Goal: Check status

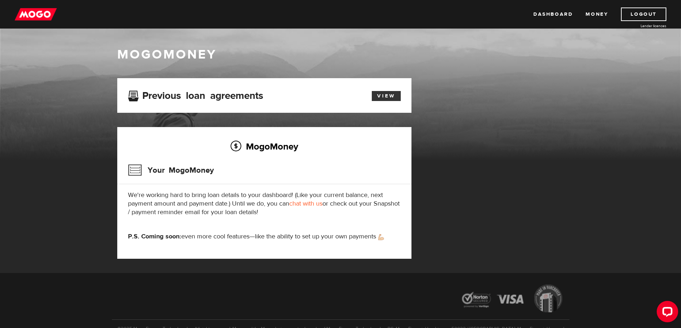
click at [380, 96] on link "View" at bounding box center [386, 96] width 29 height 10
click at [550, 15] on link "Dashboard" at bounding box center [552, 15] width 39 height 14
click at [394, 93] on link "View" at bounding box center [386, 96] width 29 height 10
